Goal: Task Accomplishment & Management: Complete application form

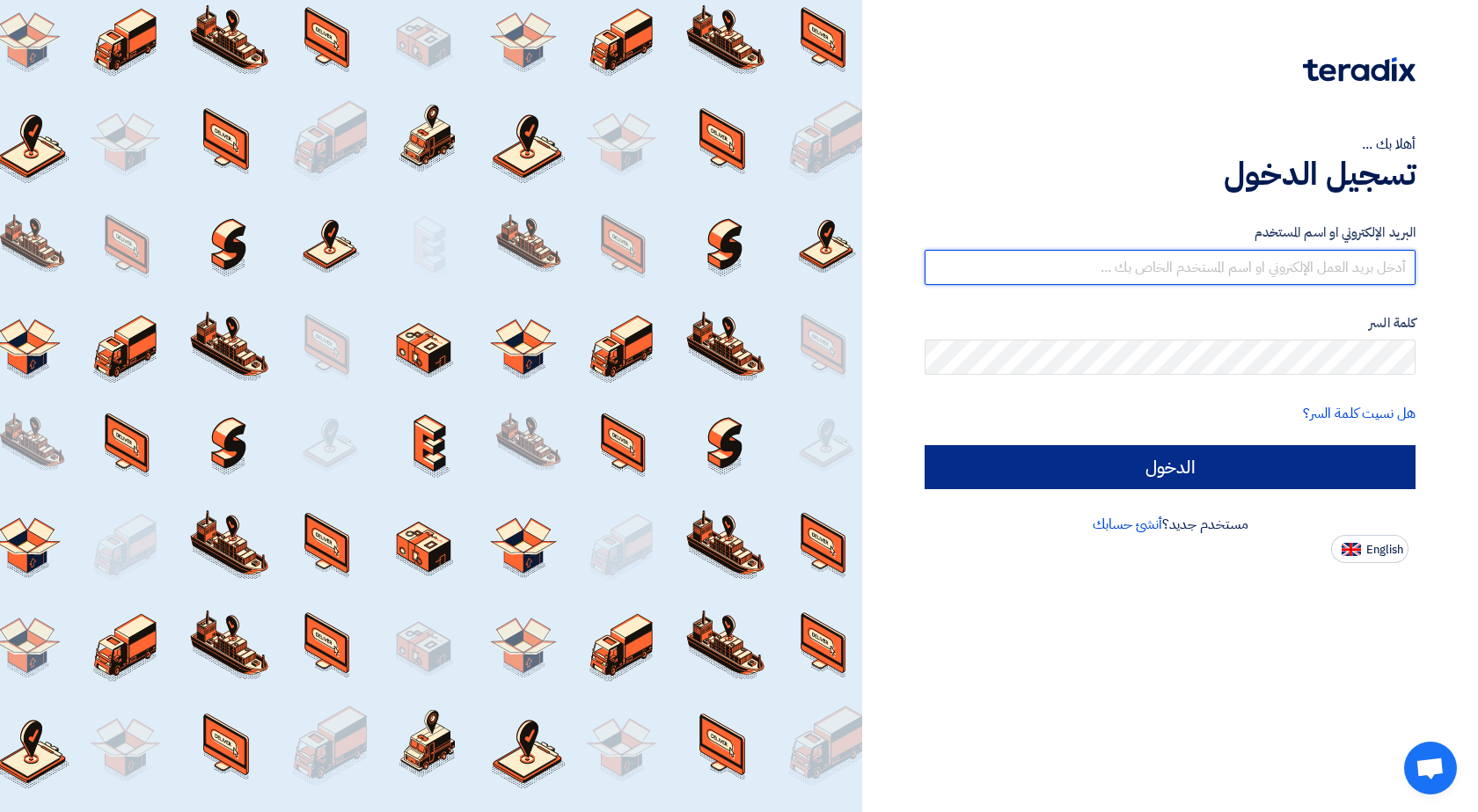
type input "[EMAIL_ADDRESS][DOMAIN_NAME]"
click at [1254, 471] on input "الدخول" at bounding box center [1169, 466] width 491 height 44
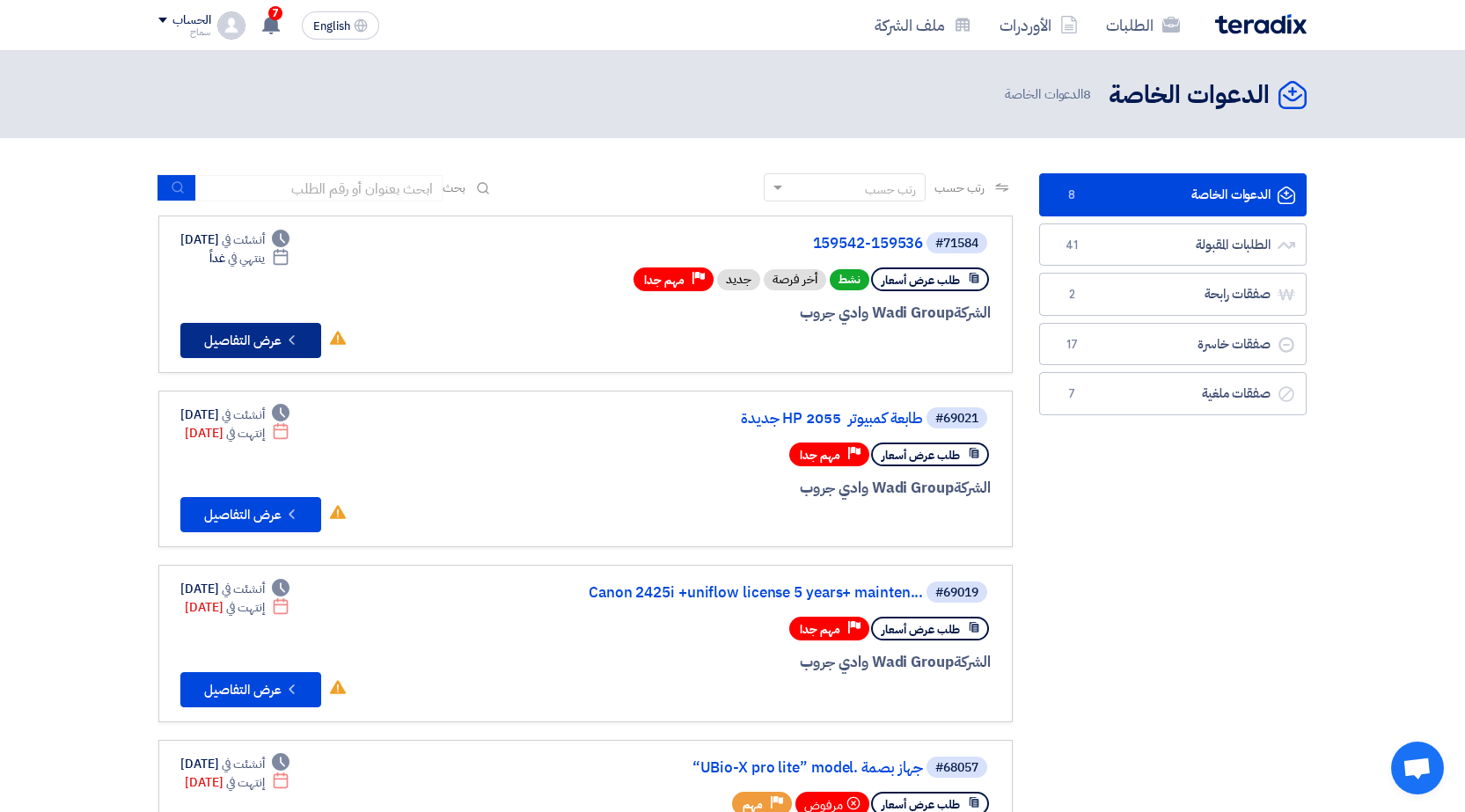
click at [238, 338] on button "Check details عرض التفاصيل" at bounding box center [251, 340] width 141 height 36
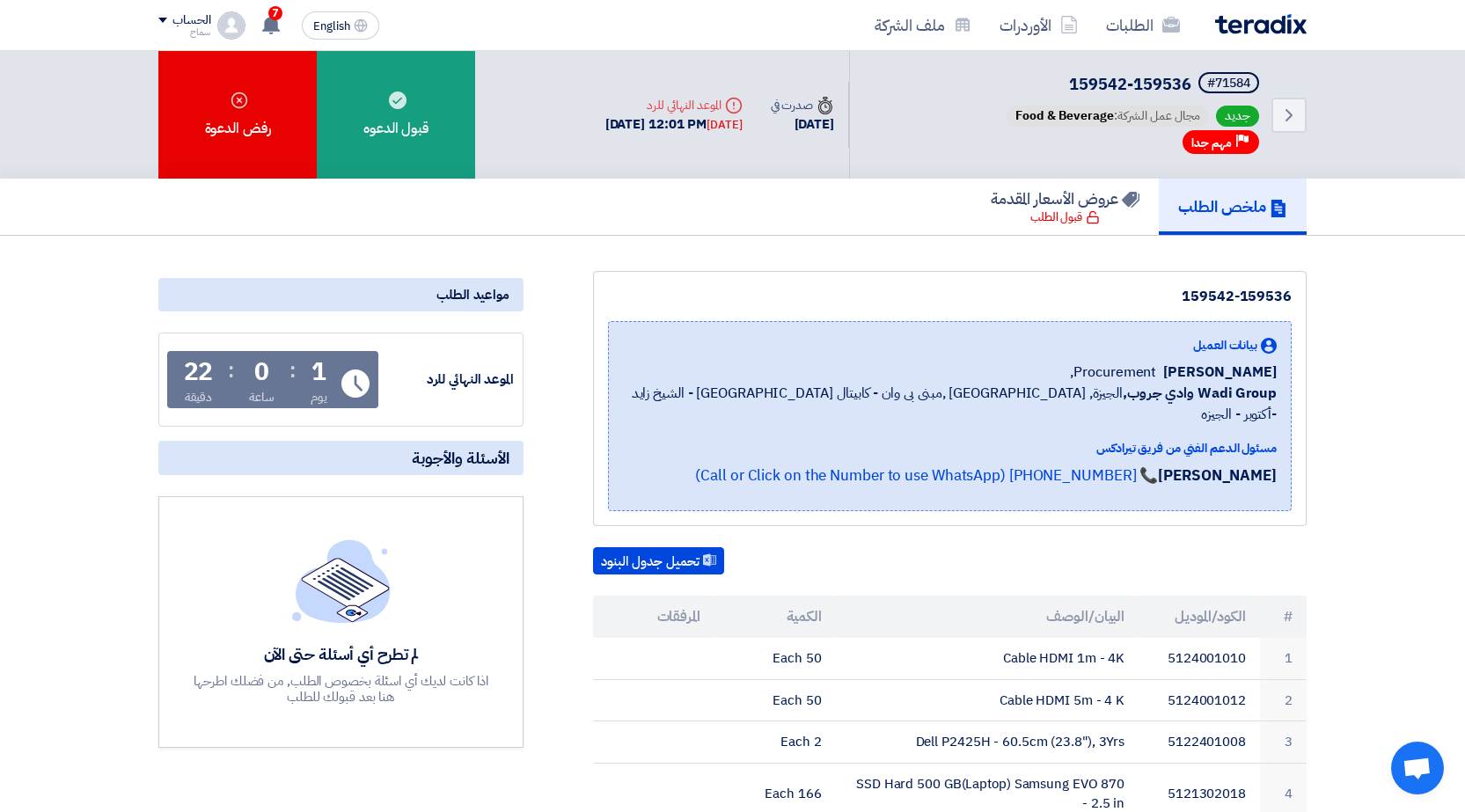
drag, startPoint x: 424, startPoint y: 134, endPoint x: 670, endPoint y: 340, distance: 320.9
click at [424, 133] on div "قبول الدعوه" at bounding box center [395, 115] width 158 height 127
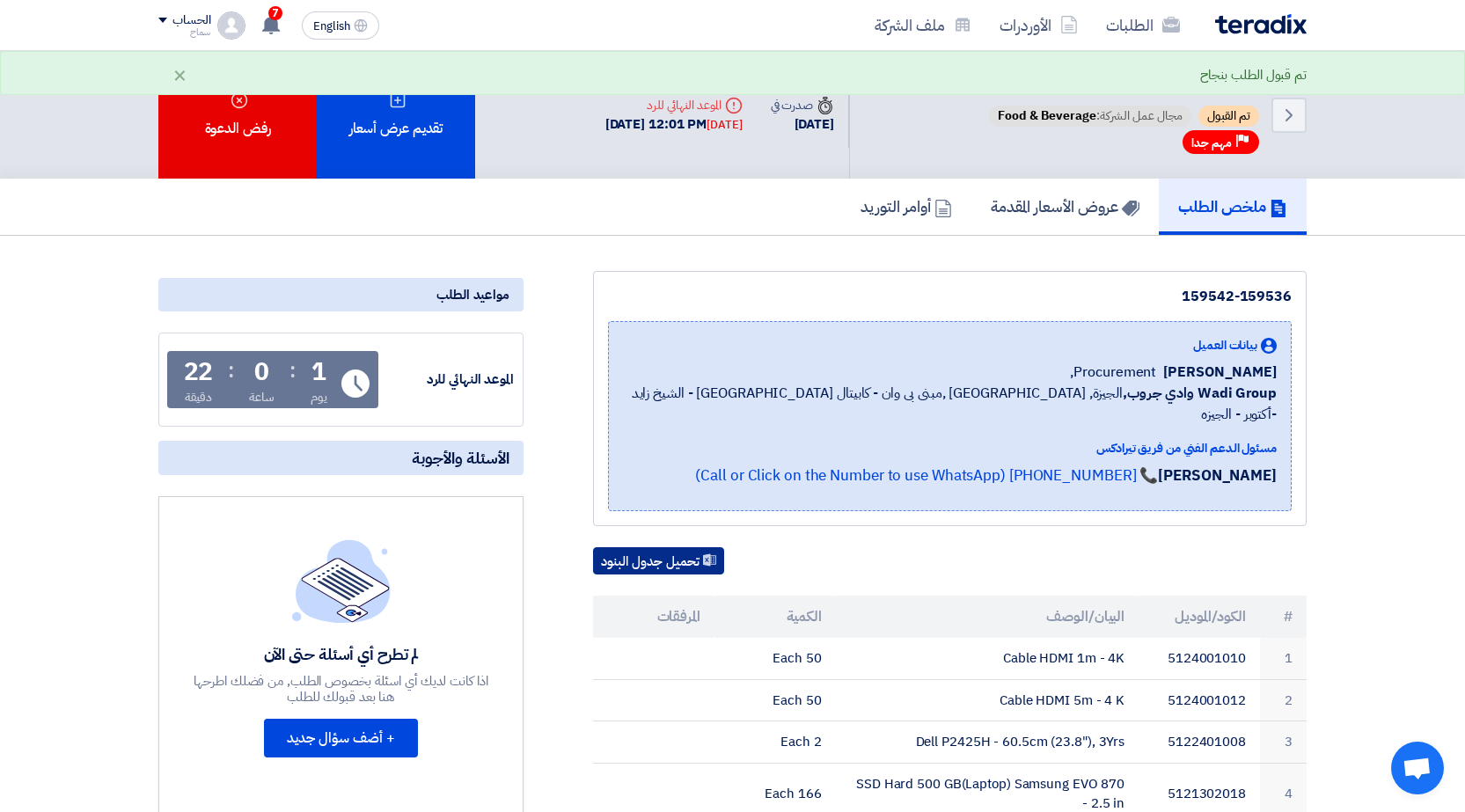
click at [626, 547] on button "تحميل جدول البنود" at bounding box center [658, 561] width 131 height 28
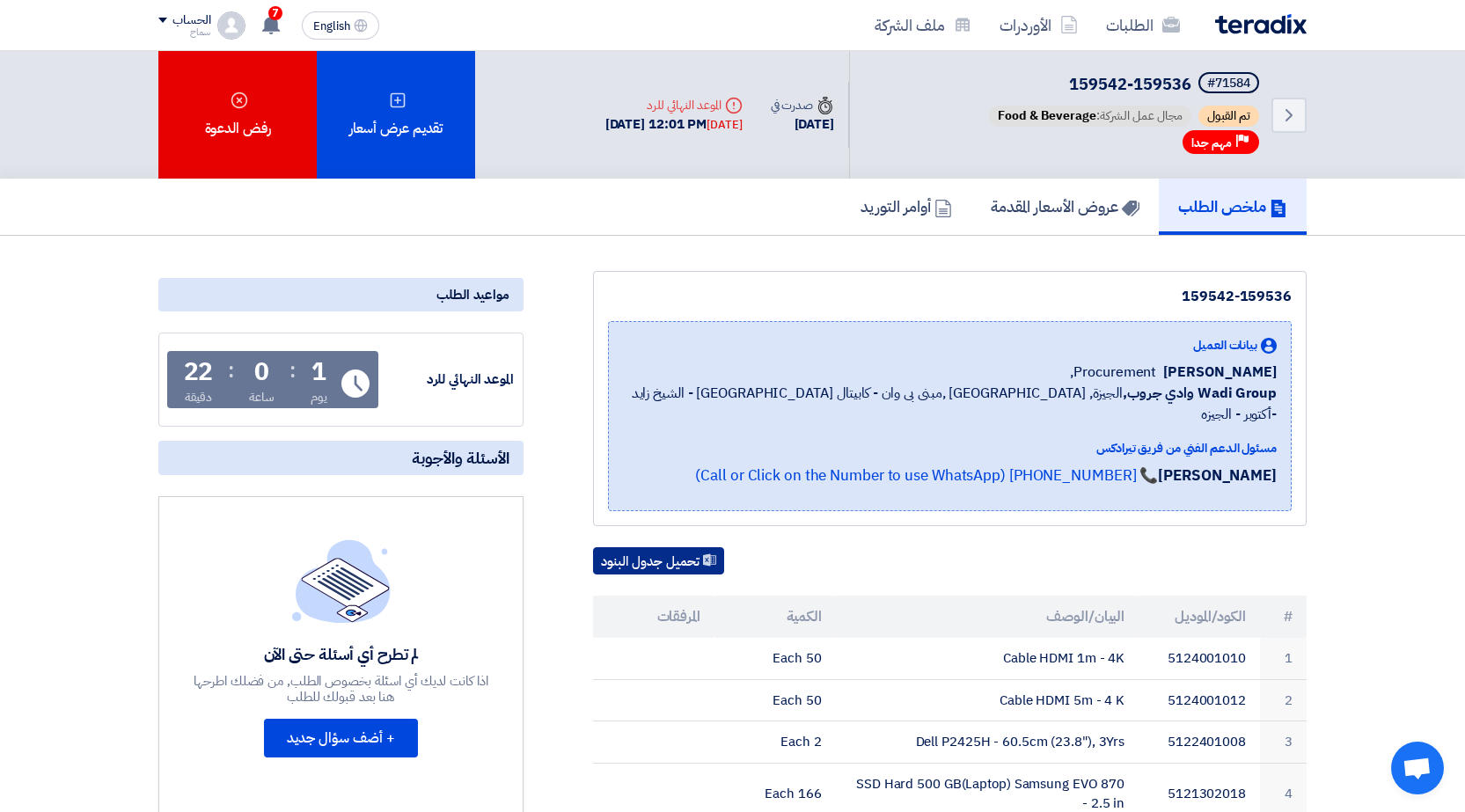
click at [619, 547] on button "تحميل جدول البنود" at bounding box center [658, 561] width 131 height 28
